Goal: Use online tool/utility: Utilize a website feature to perform a specific function

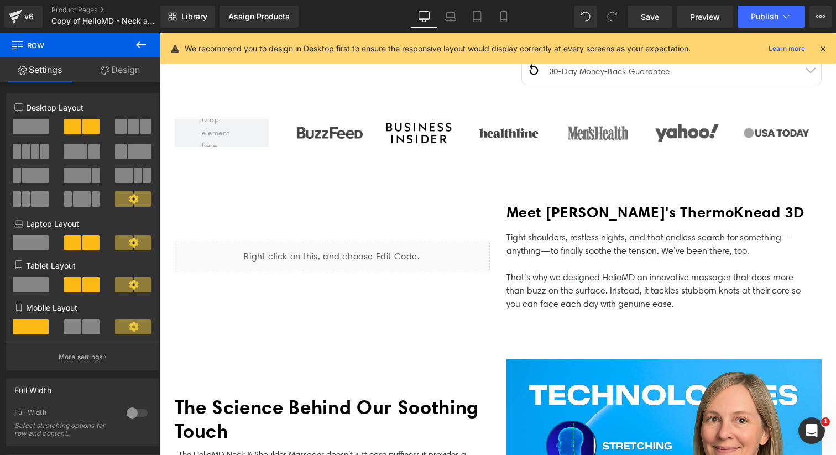
scroll to position [497, 0]
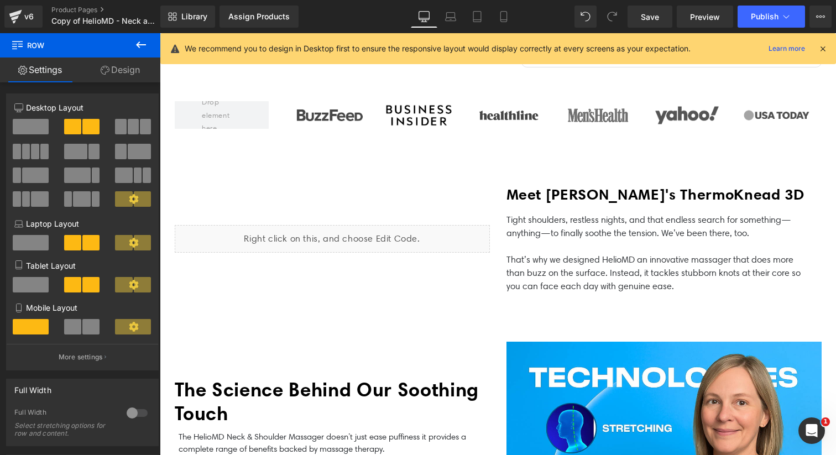
click at [376, 234] on div "Liquid" at bounding box center [332, 239] width 315 height 28
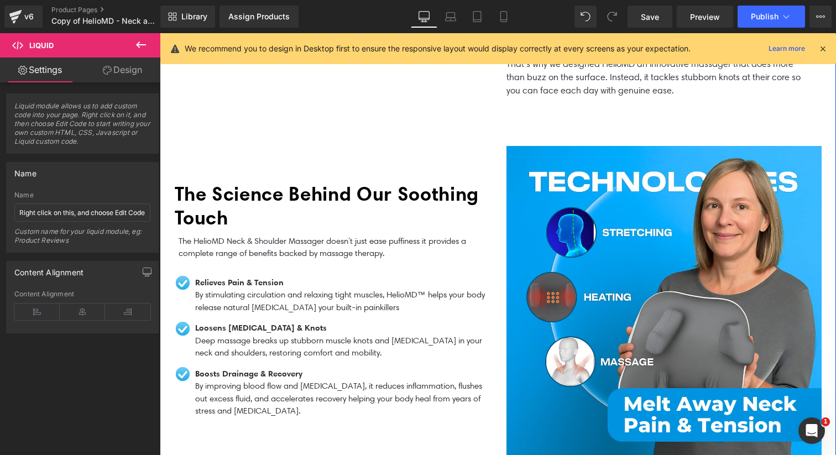
scroll to position [691, 0]
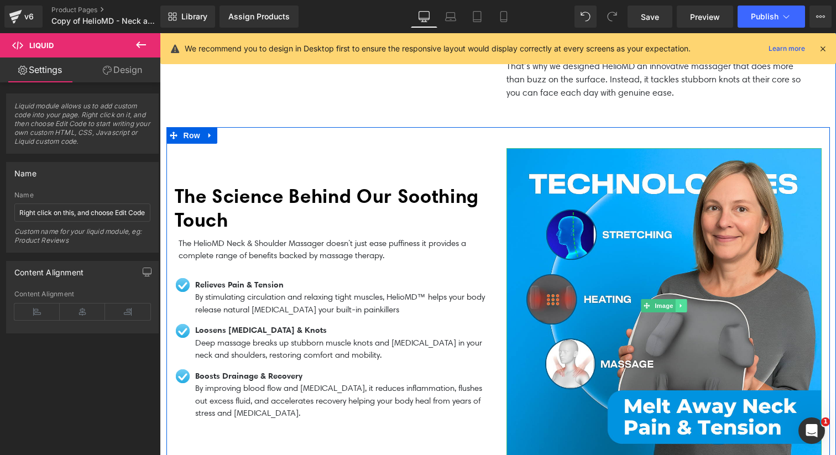
click at [679, 302] on icon at bounding box center [681, 305] width 6 height 7
click at [683, 306] on icon at bounding box center [686, 305] width 6 height 6
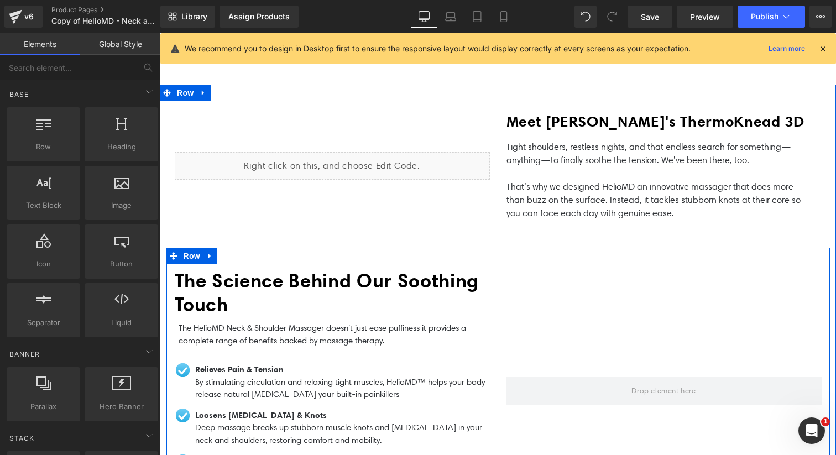
scroll to position [568, 0]
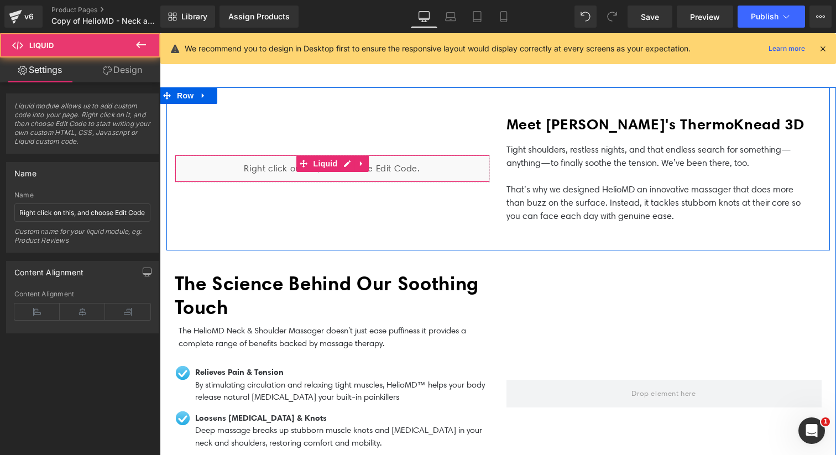
click at [397, 171] on div "Liquid" at bounding box center [332, 169] width 315 height 28
click at [360, 161] on icon at bounding box center [362, 163] width 8 height 8
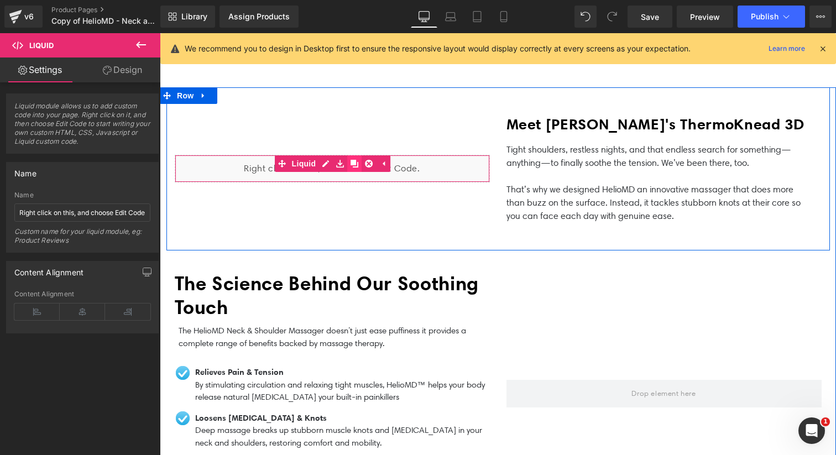
click at [350, 162] on icon at bounding box center [354, 164] width 8 height 8
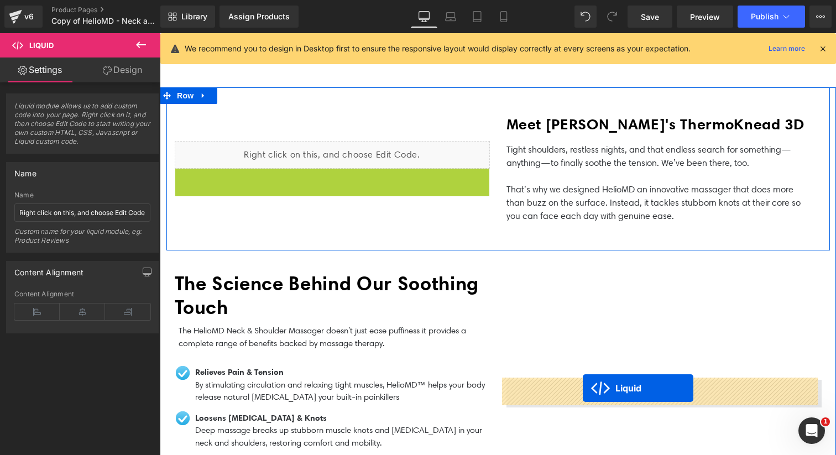
drag, startPoint x: 301, startPoint y: 175, endPoint x: 582, endPoint y: 388, distance: 353.1
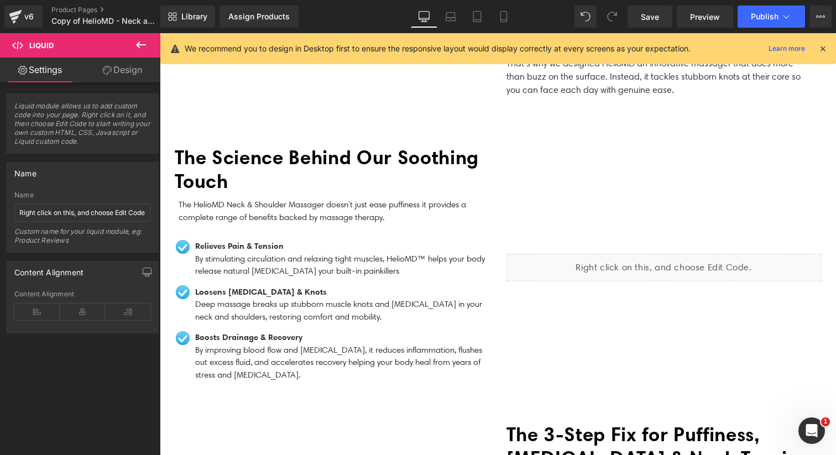
scroll to position [765, 0]
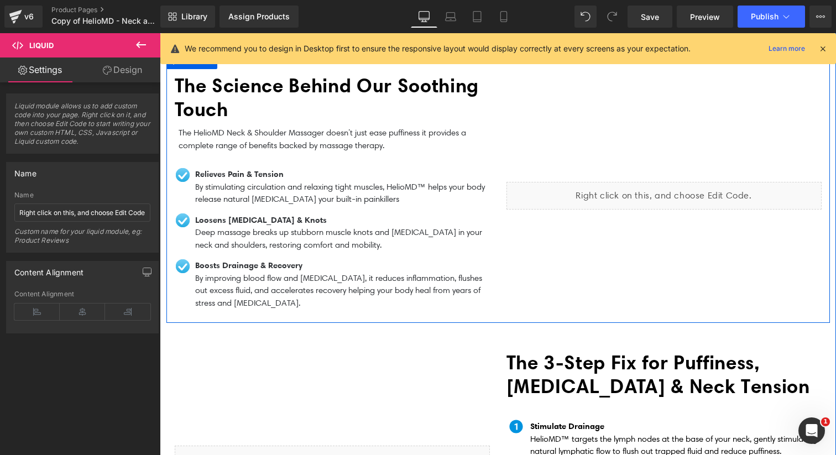
click at [605, 196] on div "Liquid" at bounding box center [663, 196] width 315 height 28
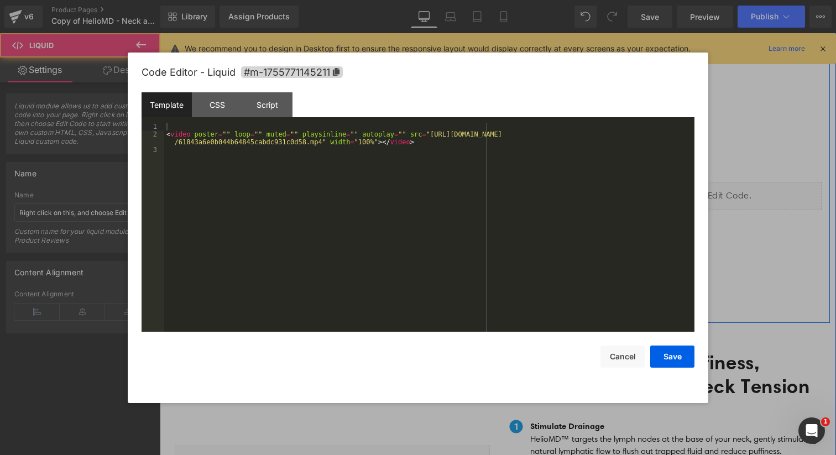
click at [678, 189] on div "Liquid" at bounding box center [663, 196] width 315 height 28
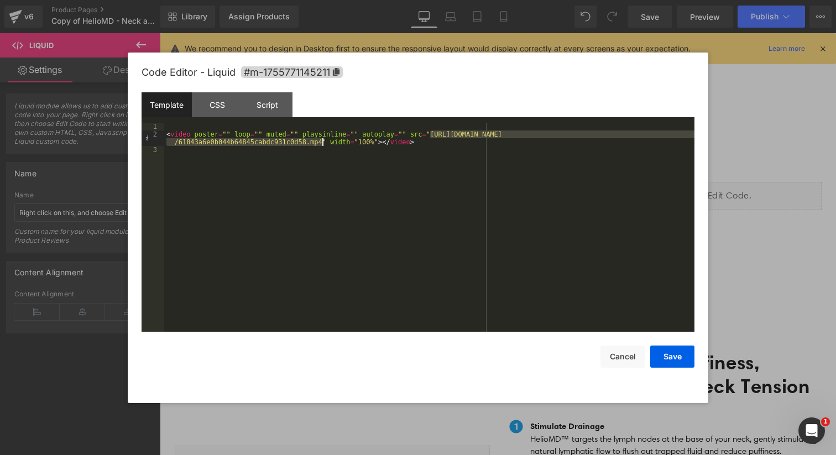
drag, startPoint x: 431, startPoint y: 134, endPoint x: 322, endPoint y: 141, distance: 109.1
click at [322, 141] on div "< video poster = "" loop = "" muted = "" playsinline = "" autoplay = "" src = "…" at bounding box center [429, 235] width 530 height 224
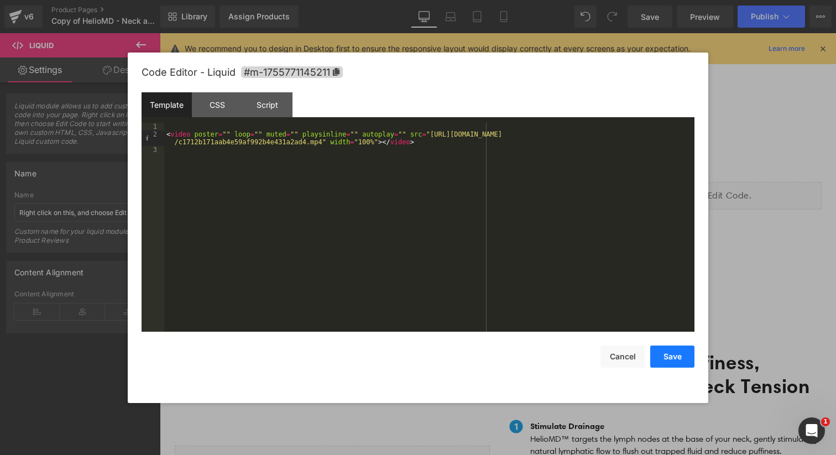
click at [673, 361] on button "Save" at bounding box center [672, 356] width 44 height 22
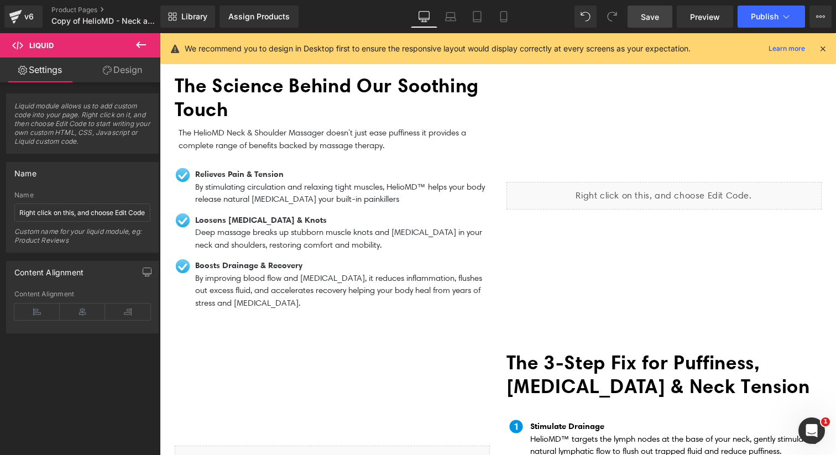
click at [661, 15] on link "Save" at bounding box center [649, 17] width 45 height 22
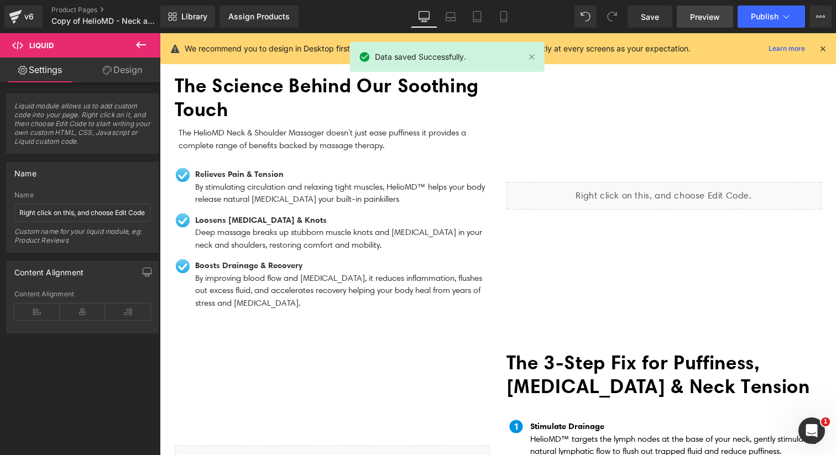
click at [710, 19] on span "Preview" at bounding box center [705, 17] width 30 height 12
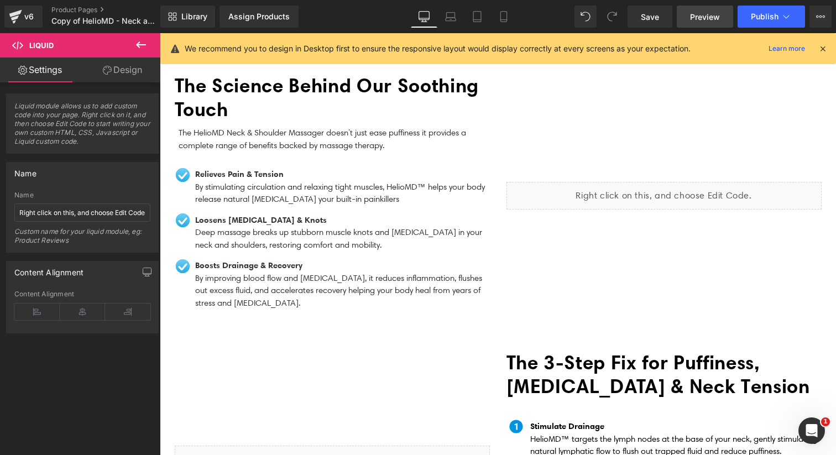
click at [716, 18] on span "Preview" at bounding box center [705, 17] width 30 height 12
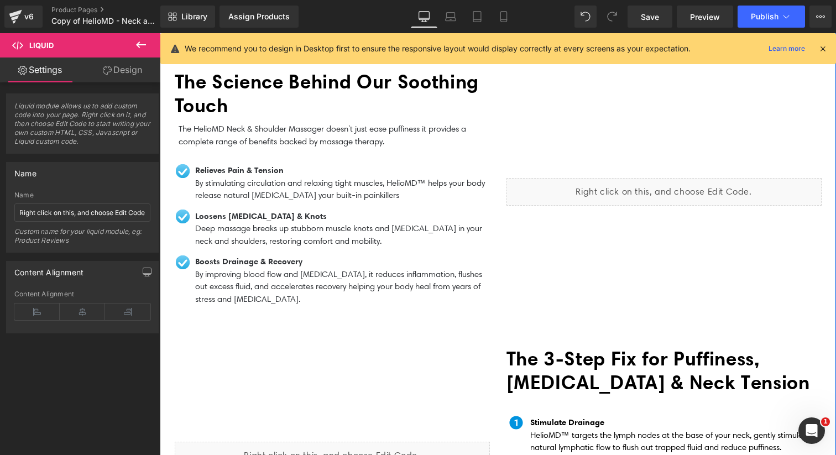
scroll to position [789, 0]
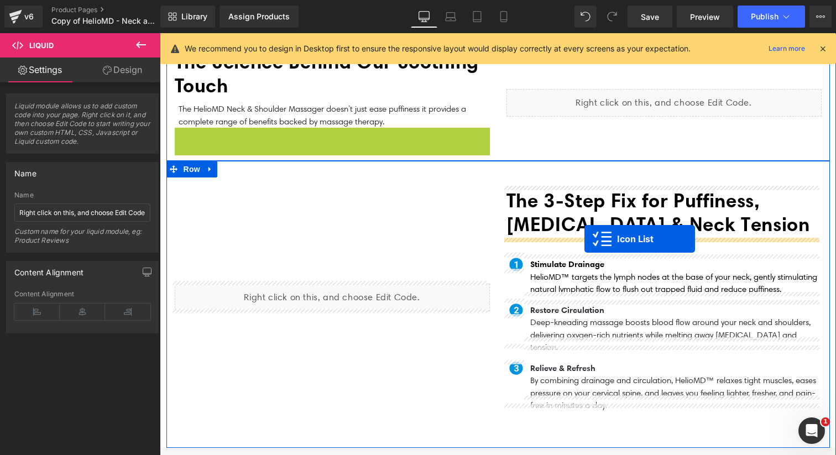
drag, startPoint x: 302, startPoint y: 138, endPoint x: 584, endPoint y: 239, distance: 300.0
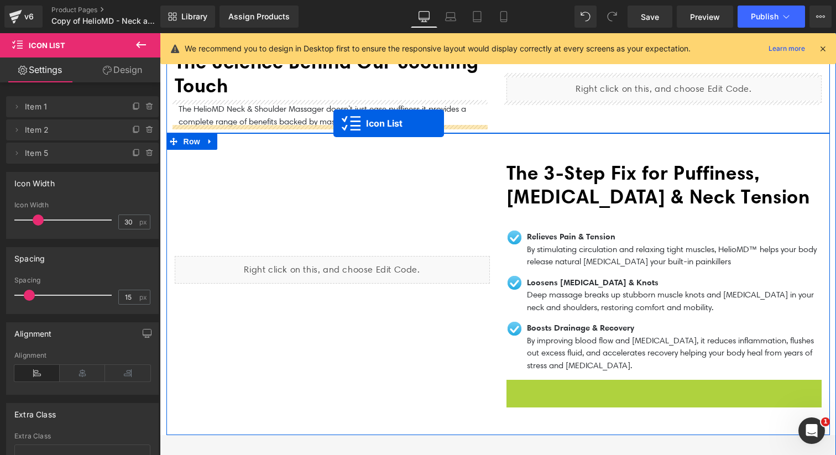
drag, startPoint x: 637, startPoint y: 386, endPoint x: 333, endPoint y: 123, distance: 401.2
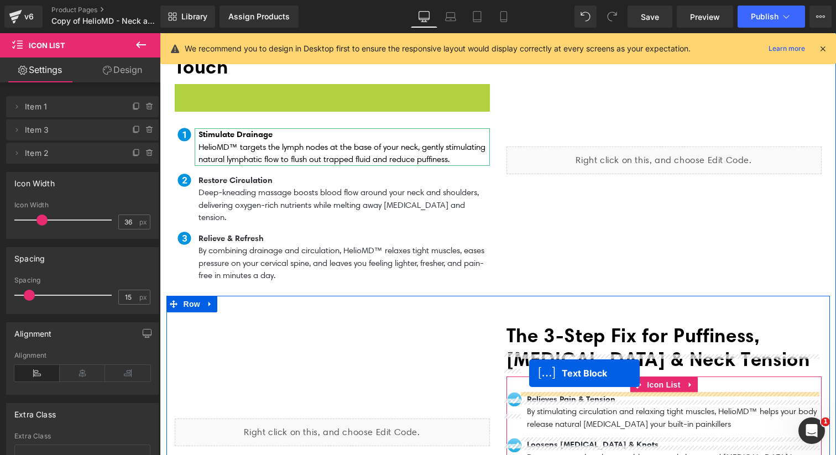
scroll to position [830, 0]
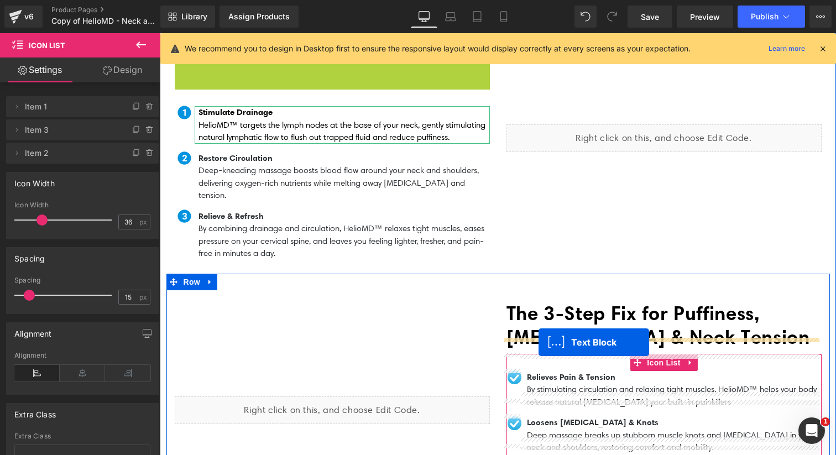
drag, startPoint x: 296, startPoint y: 179, endPoint x: 538, endPoint y: 342, distance: 292.3
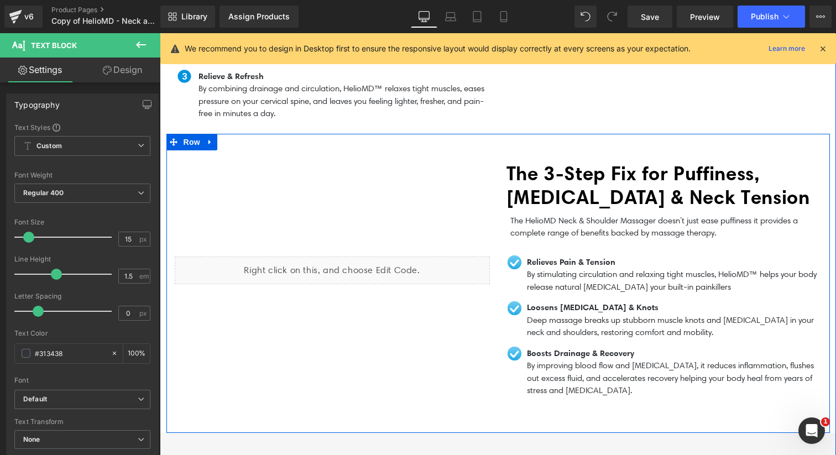
scroll to position [935, 0]
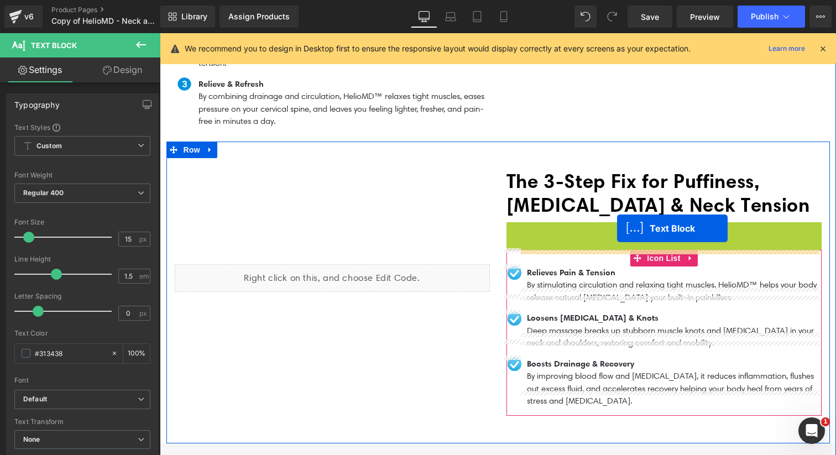
drag, startPoint x: 628, startPoint y: 222, endPoint x: 617, endPoint y: 228, distance: 13.4
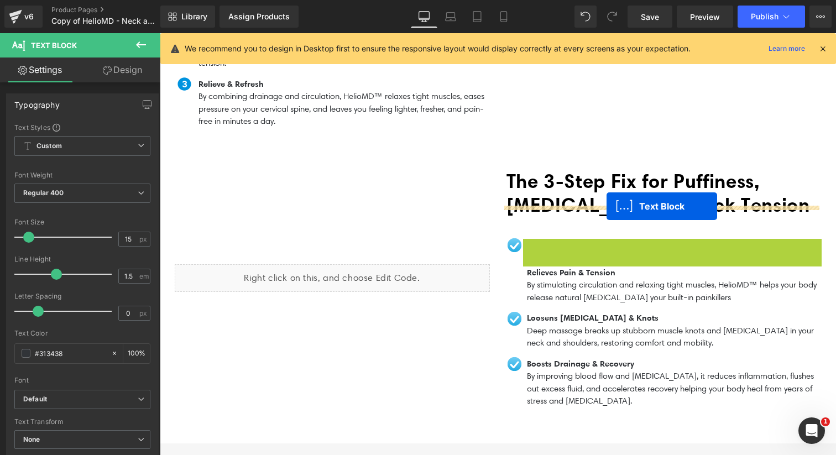
drag, startPoint x: 639, startPoint y: 233, endPoint x: 606, endPoint y: 206, distance: 42.8
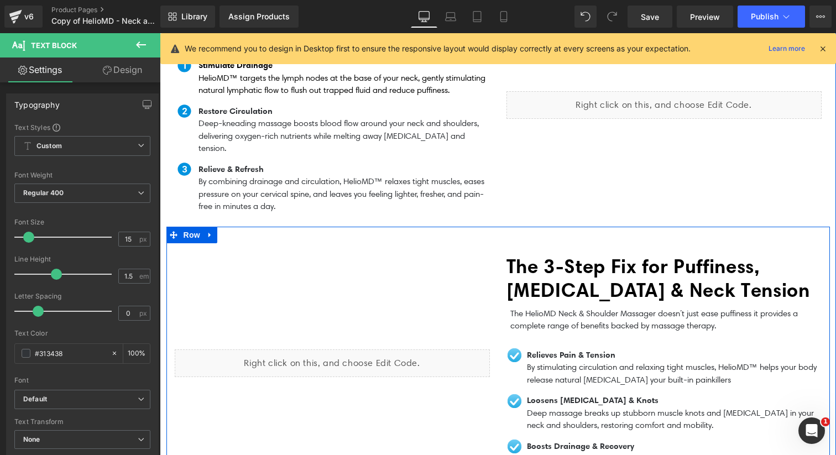
scroll to position [747, 0]
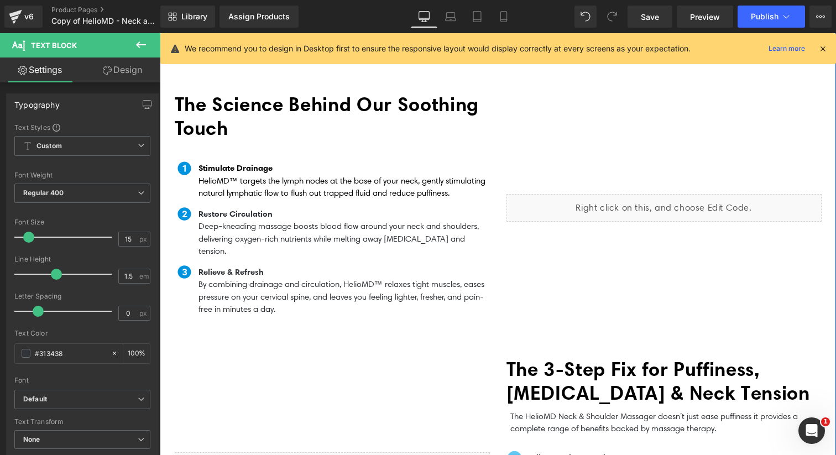
click at [318, 135] on b "The Science Behind Our Soothing Touch" at bounding box center [327, 116] width 304 height 48
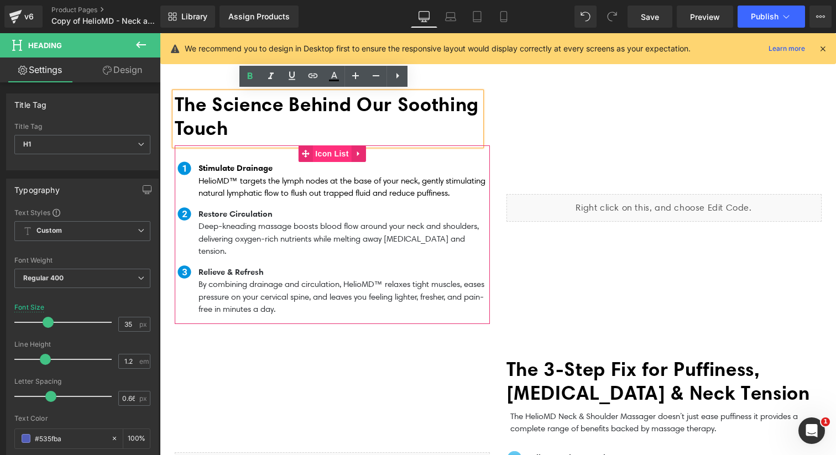
click at [333, 150] on span "Icon List" at bounding box center [331, 153] width 39 height 17
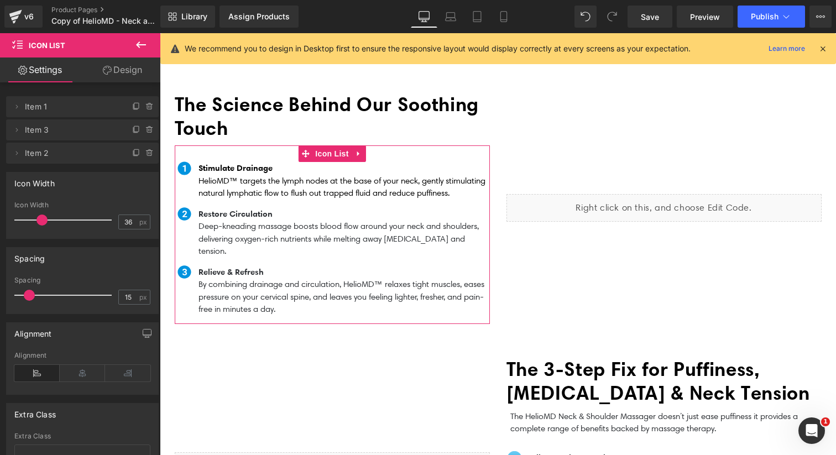
click at [132, 78] on link "Design" at bounding box center [122, 69] width 80 height 25
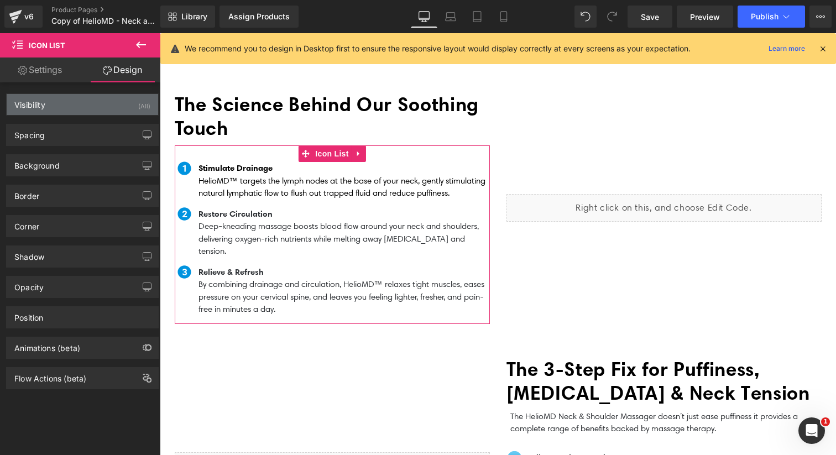
click at [92, 112] on div "Visibility (All)" at bounding box center [82, 104] width 151 height 21
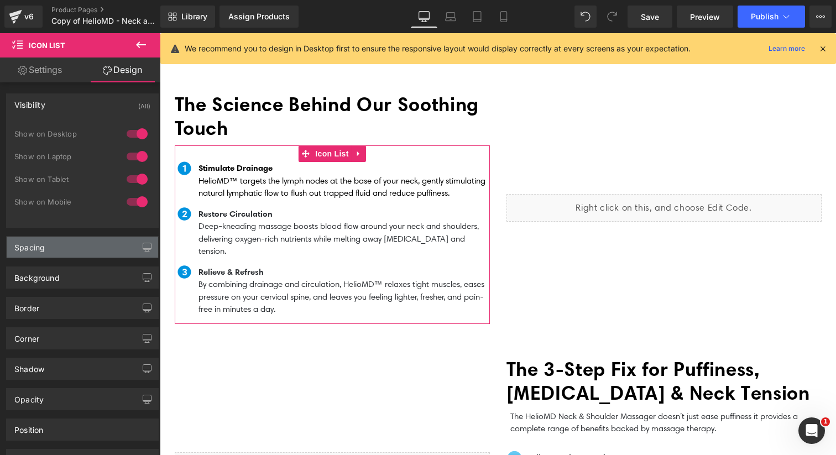
click at [60, 243] on div "Spacing" at bounding box center [82, 247] width 151 height 21
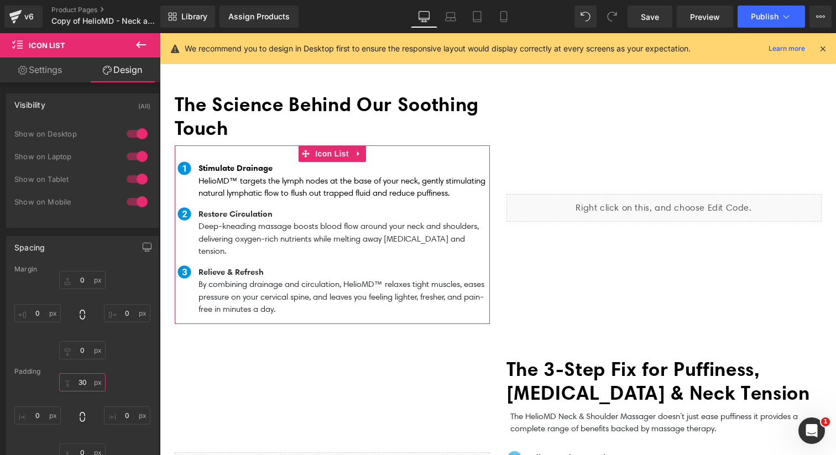
click at [80, 386] on input "30" at bounding box center [82, 382] width 46 height 18
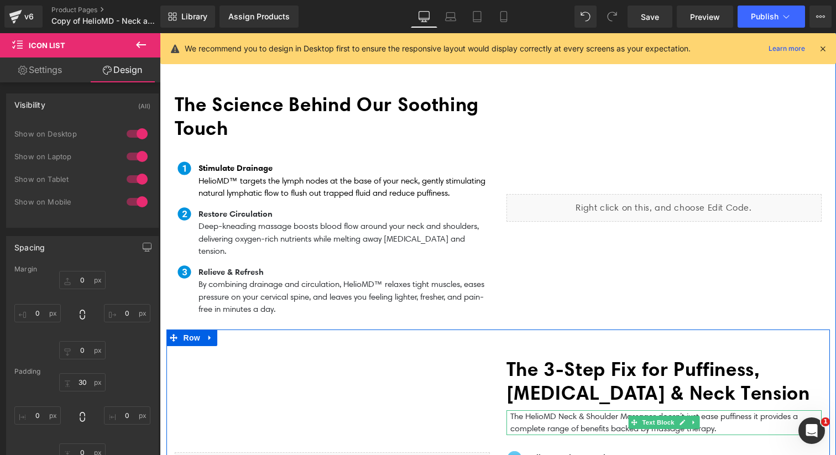
click at [562, 410] on p "The HelioMD Neck & Shoulder Massager doesn’t just ease puffiness it provides a …" at bounding box center [665, 422] width 311 height 25
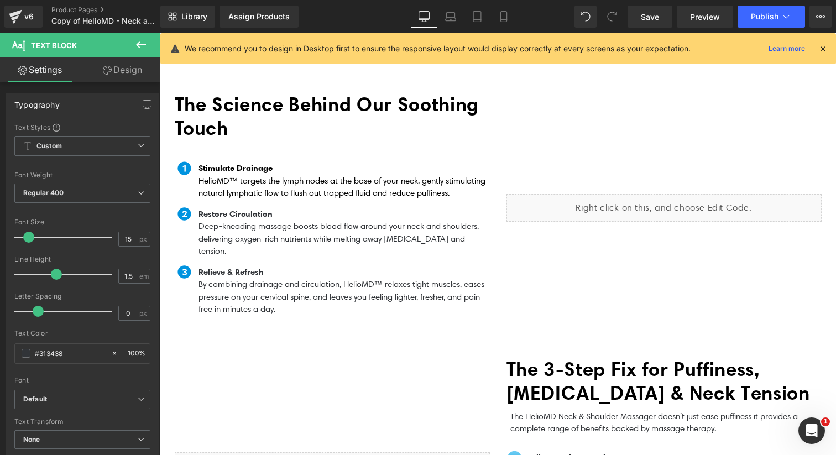
click at [119, 69] on link "Design" at bounding box center [122, 69] width 80 height 25
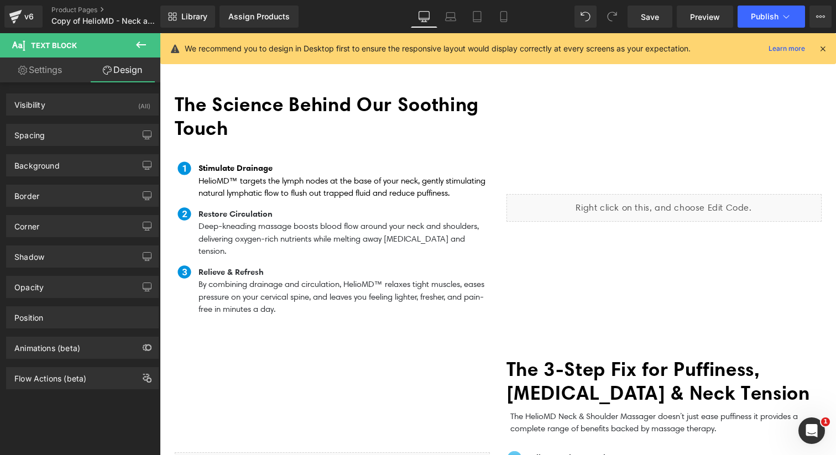
type input "0"
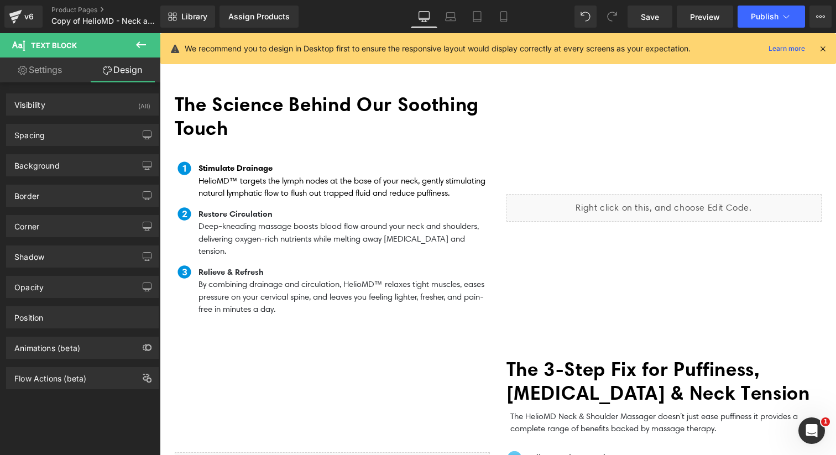
type input "0"
type input "7"
click at [86, 134] on div "Spacing" at bounding box center [82, 134] width 151 height 21
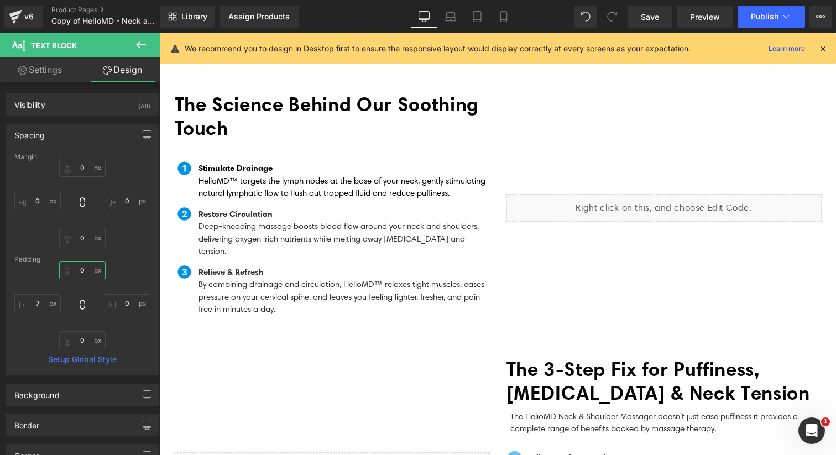
click at [91, 270] on input "0" at bounding box center [82, 270] width 46 height 18
paste input "3"
type input "30"
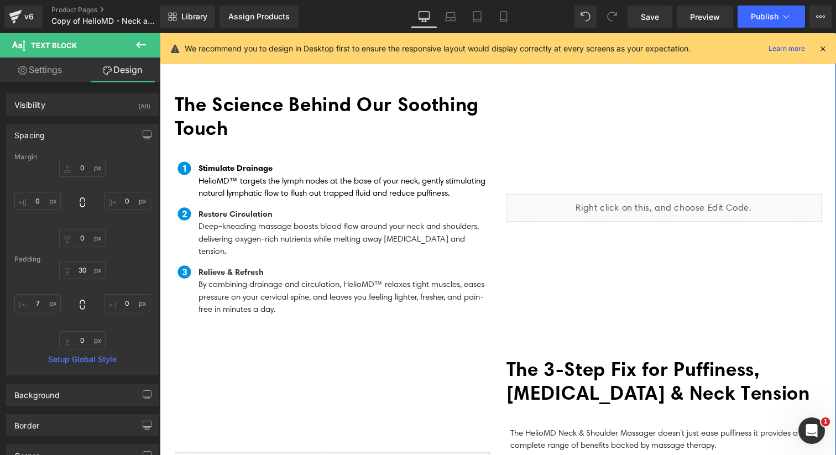
click at [345, 310] on div "Liquid The Science Behind Our Soothing Touch Heading Row Image Stimulate Draina…" at bounding box center [497, 200] width 663 height 258
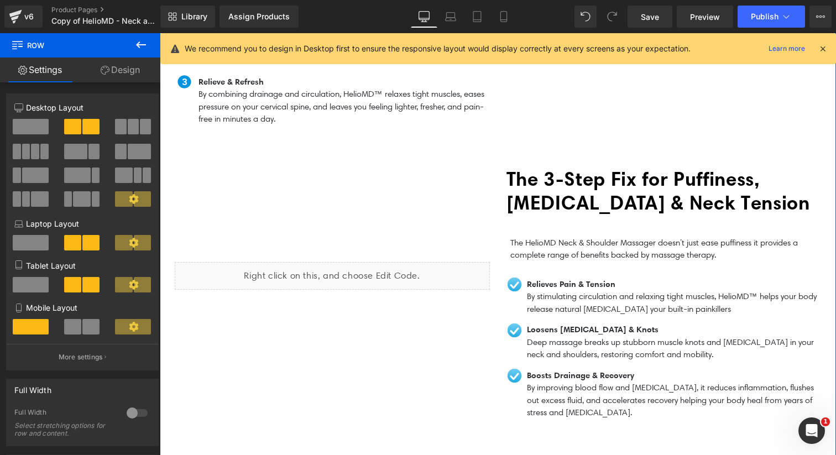
scroll to position [938, 0]
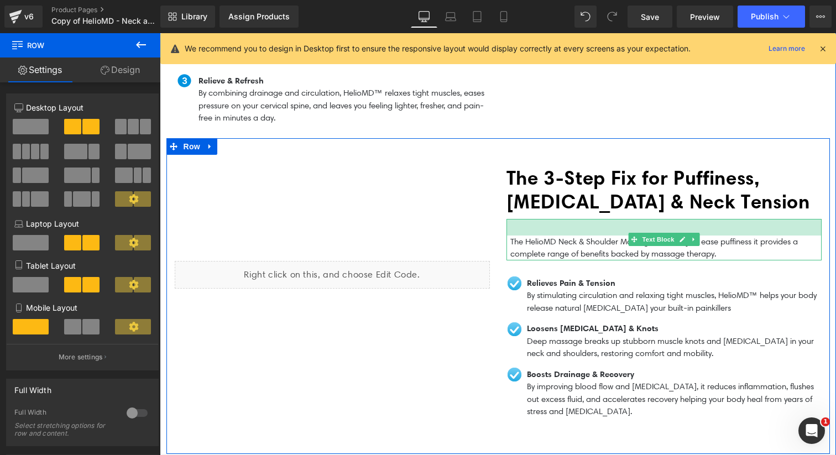
click at [540, 219] on div at bounding box center [663, 227] width 315 height 17
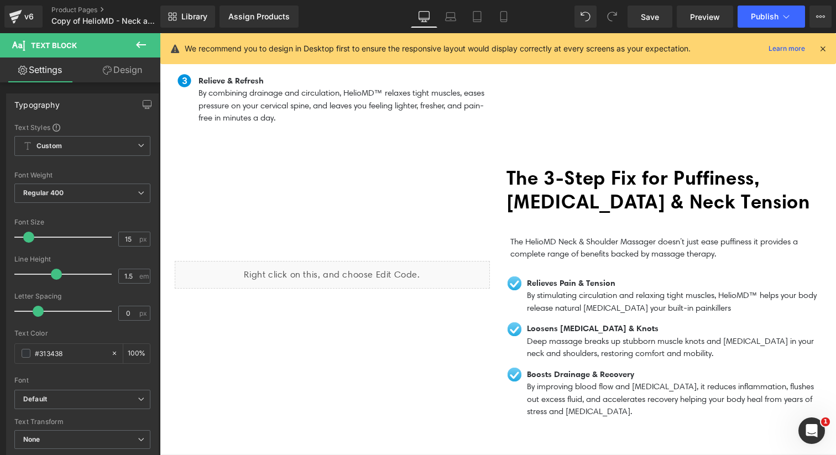
click at [127, 73] on link "Design" at bounding box center [122, 69] width 80 height 25
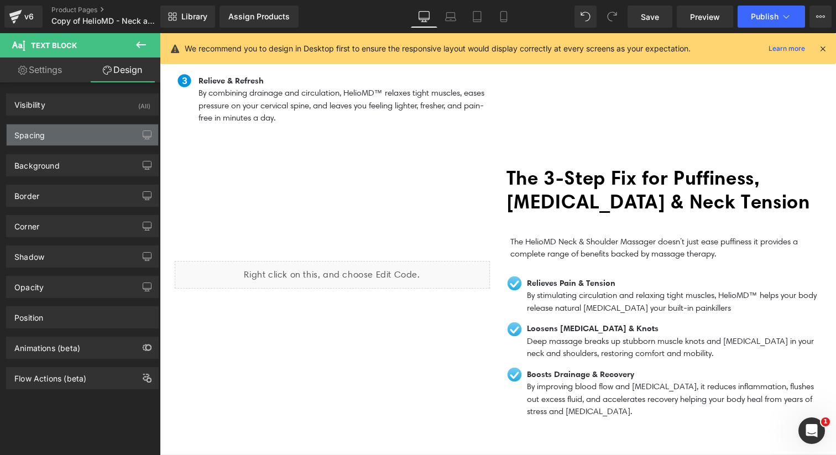
click at [51, 127] on div "Spacing" at bounding box center [82, 134] width 151 height 21
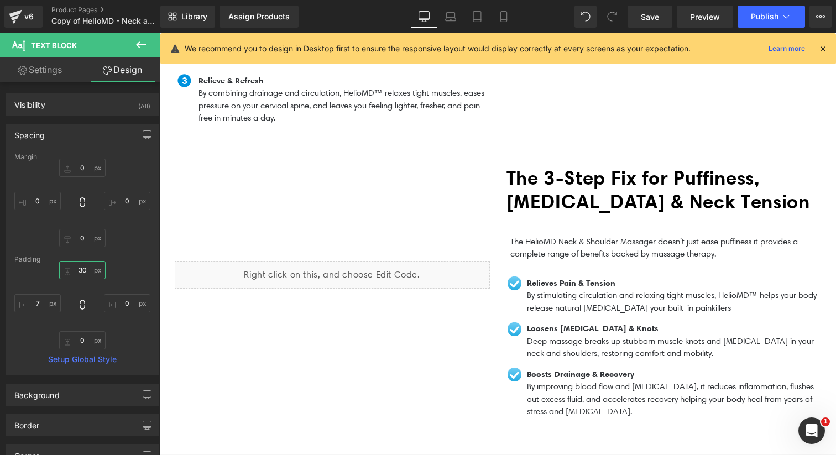
click at [88, 271] on input "30" at bounding box center [82, 270] width 46 height 18
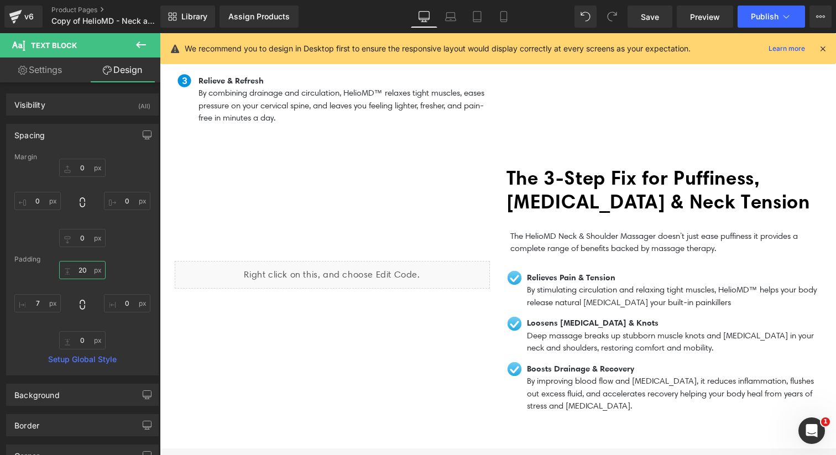
type input "2"
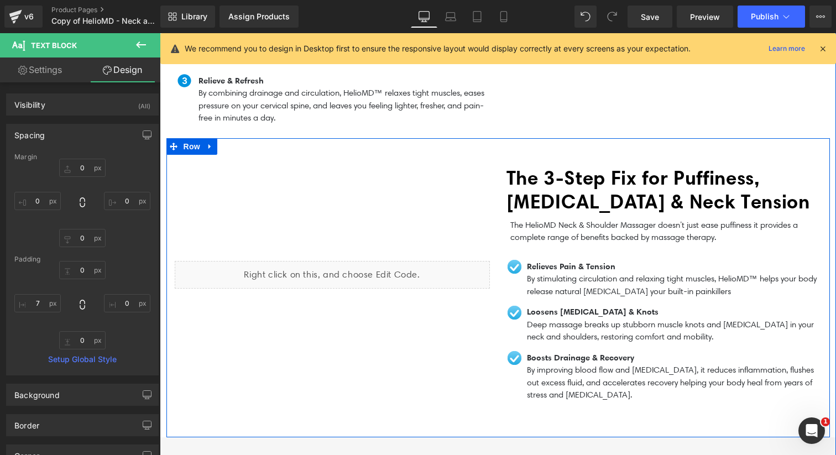
click at [388, 332] on div "Liquid" at bounding box center [332, 275] width 332 height 218
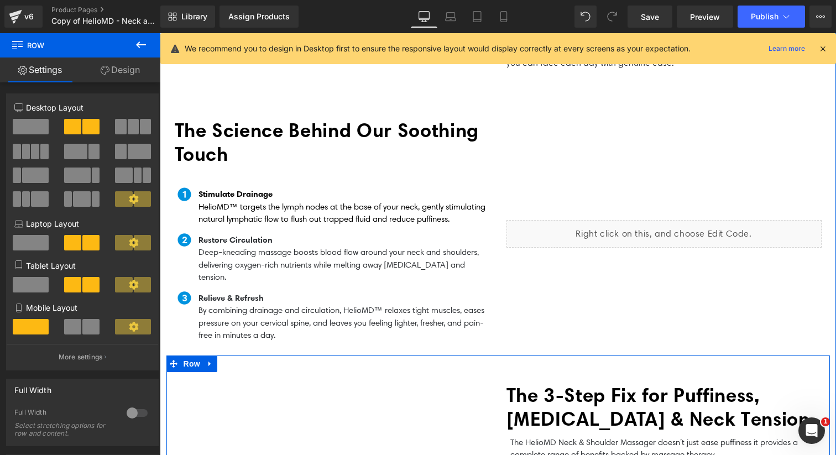
scroll to position [720, 0]
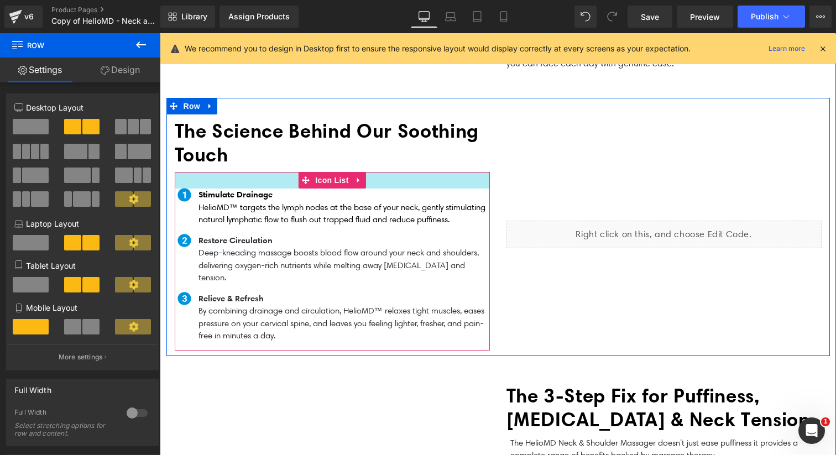
click at [279, 177] on div at bounding box center [332, 180] width 315 height 17
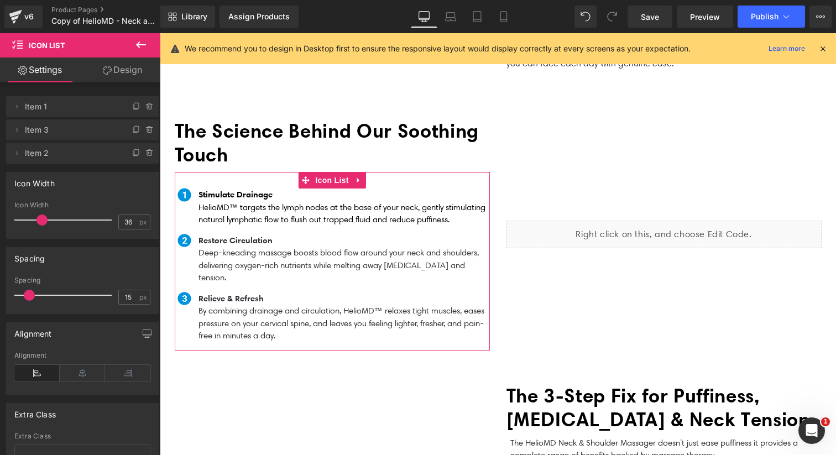
click at [122, 74] on link "Design" at bounding box center [122, 69] width 80 height 25
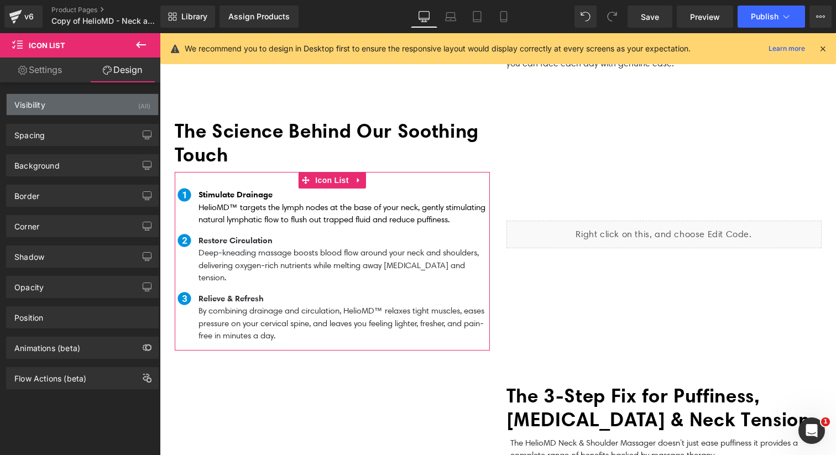
click at [96, 110] on div "Visibility (All)" at bounding box center [82, 104] width 151 height 21
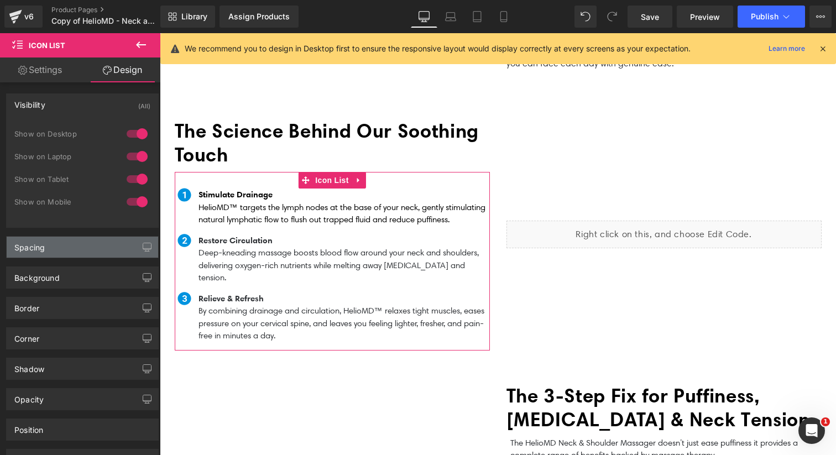
click at [60, 253] on div "Spacing" at bounding box center [82, 247] width 151 height 21
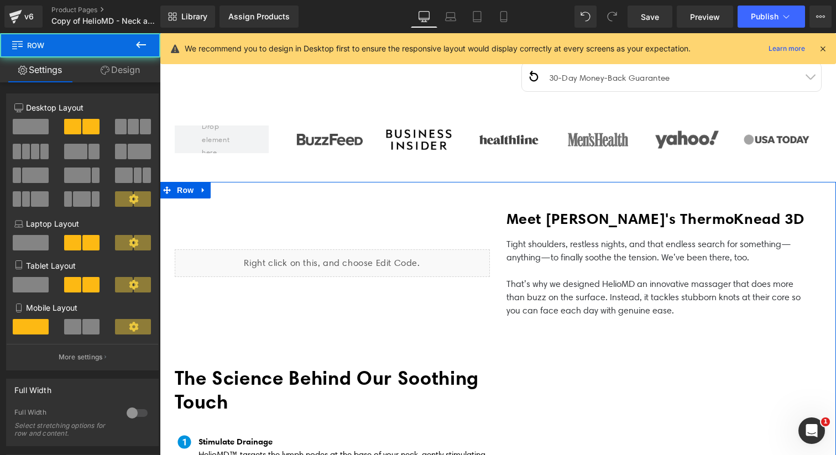
scroll to position [444, 0]
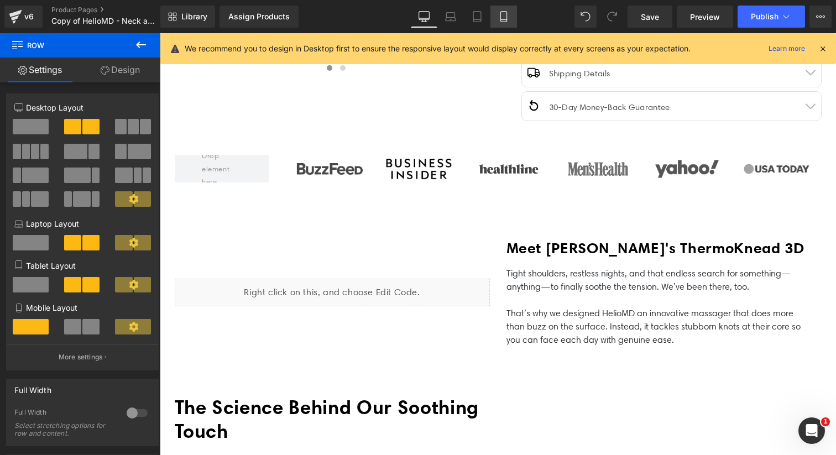
click at [503, 18] on icon at bounding box center [503, 16] width 11 height 11
type input "100"
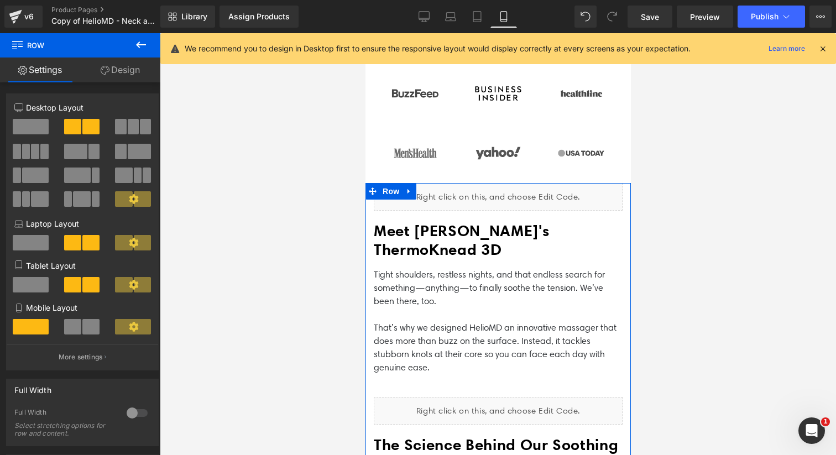
scroll to position [912, 0]
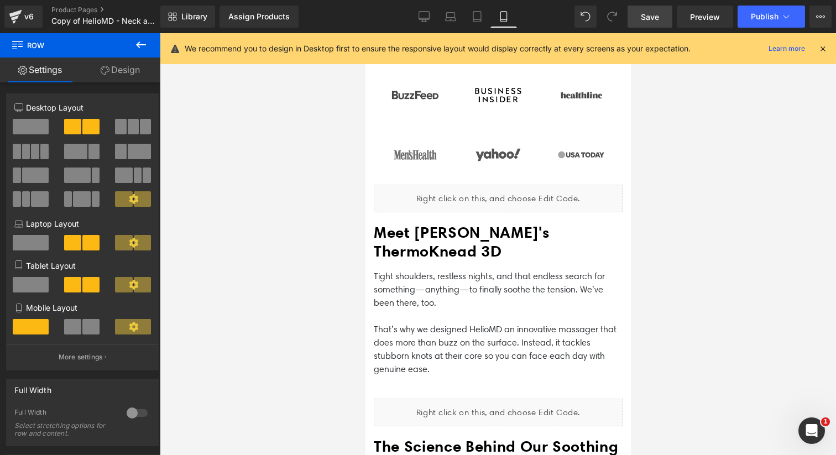
click at [648, 18] on span "Save" at bounding box center [650, 17] width 18 height 12
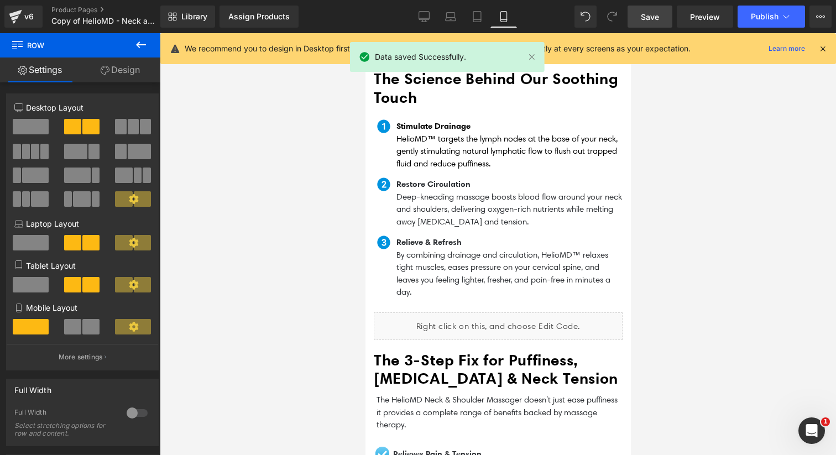
scroll to position [1275, 0]
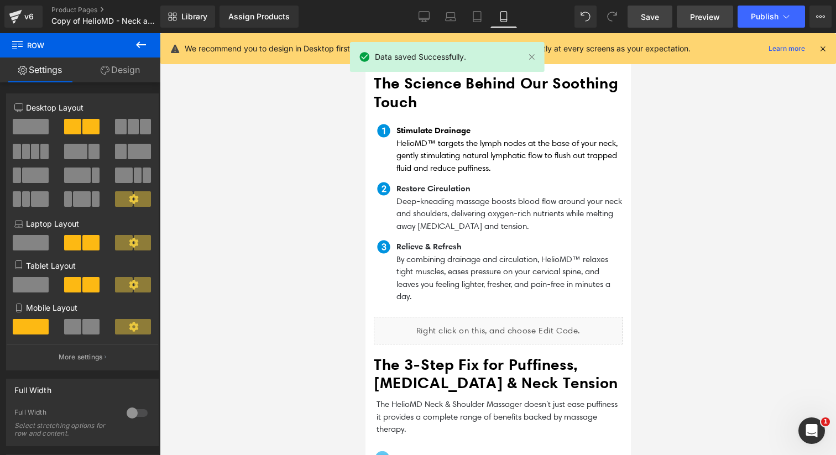
click at [707, 23] on link "Preview" at bounding box center [704, 17] width 56 height 22
